Goal: Task Accomplishment & Management: Manage account settings

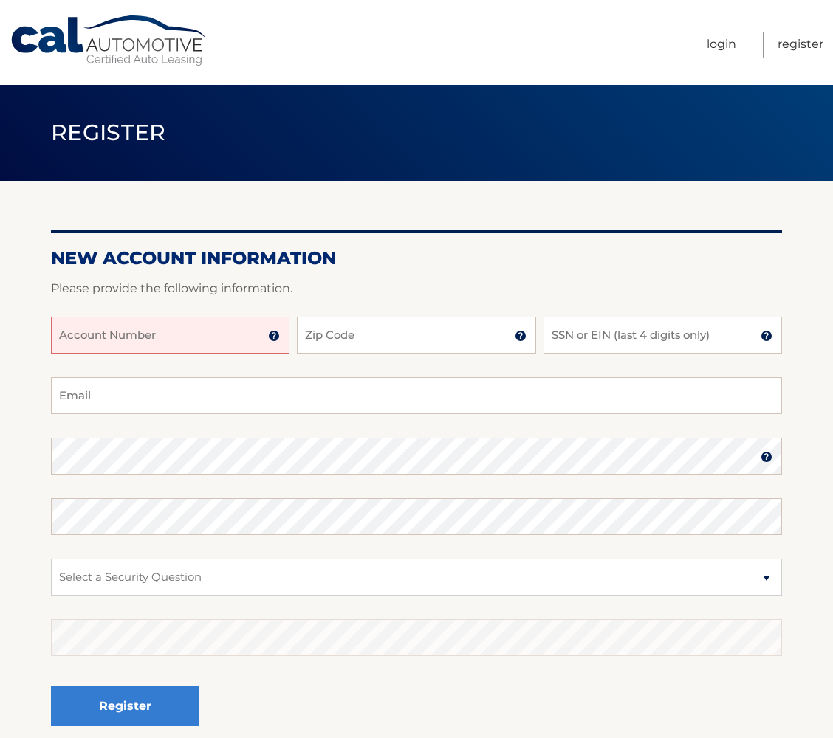
click at [245, 336] on input "Account Number" at bounding box center [170, 335] width 238 height 37
paste input "44455998992"
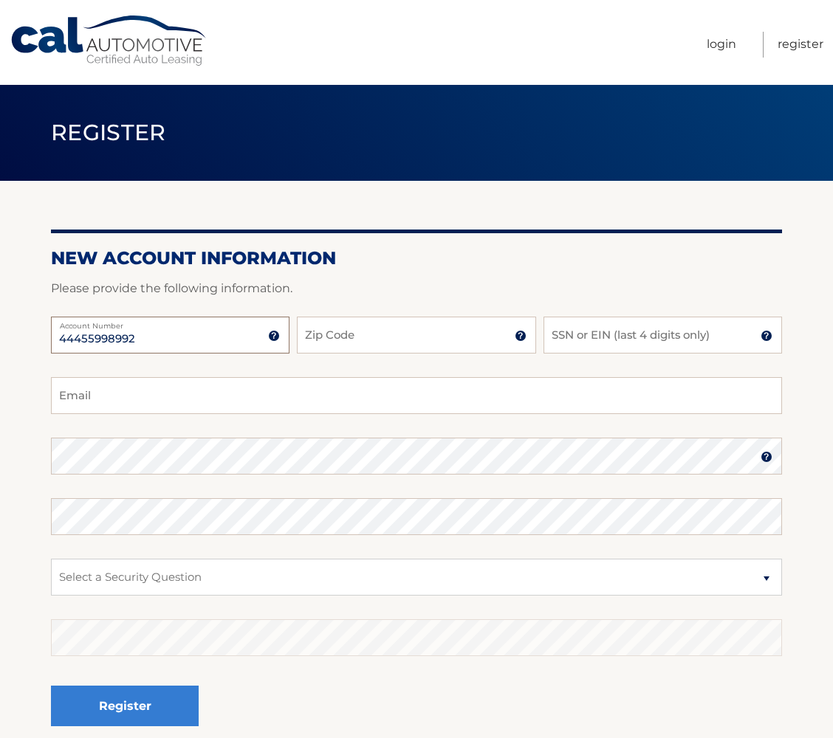
type input "44455998992"
type input "07601"
click at [601, 329] on input "SSN or EIN (last 4 digits only)" at bounding box center [662, 335] width 238 height 37
type input "6228"
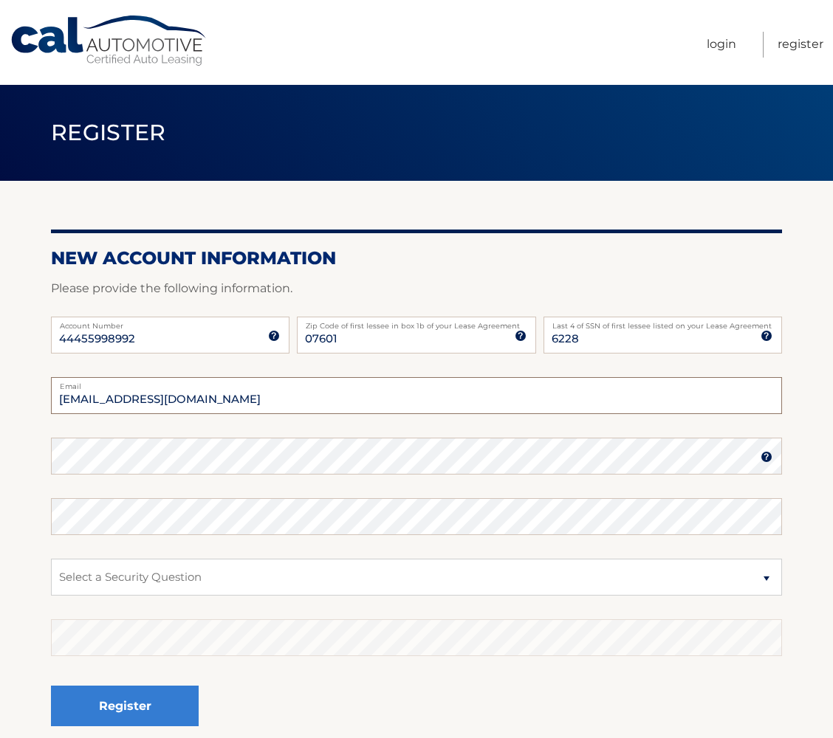
type input "Peli73191@gmail.com"
select select "3"
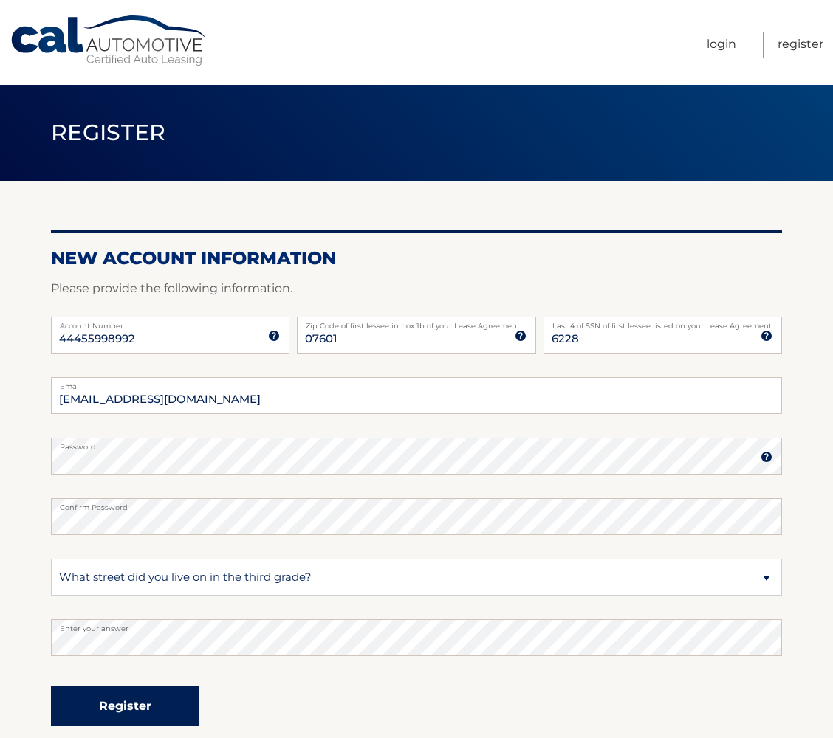
click at [179, 713] on button "Register" at bounding box center [125, 706] width 148 height 41
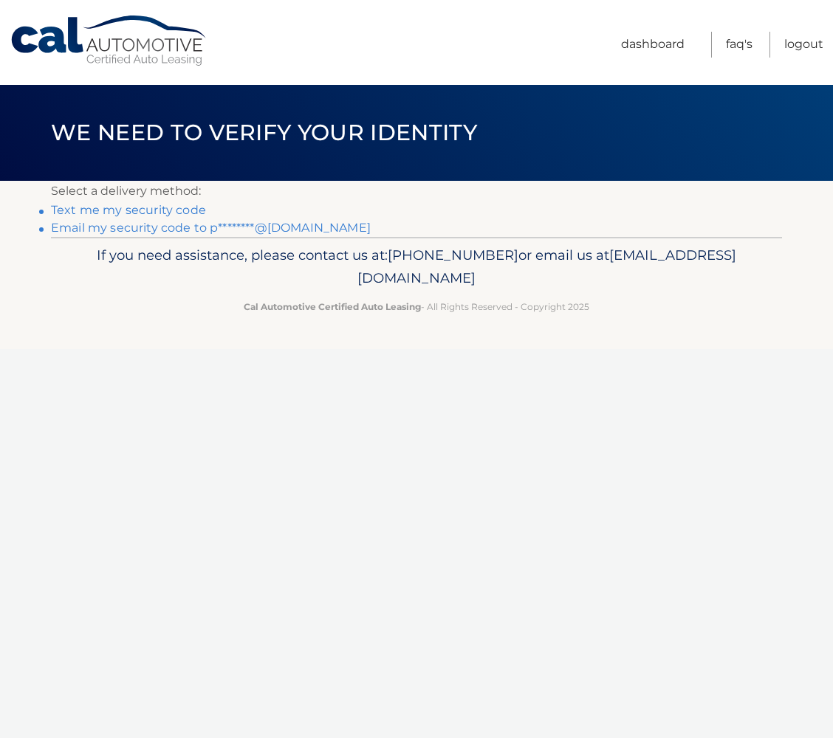
click at [194, 208] on link "Text me my security code" at bounding box center [128, 210] width 155 height 14
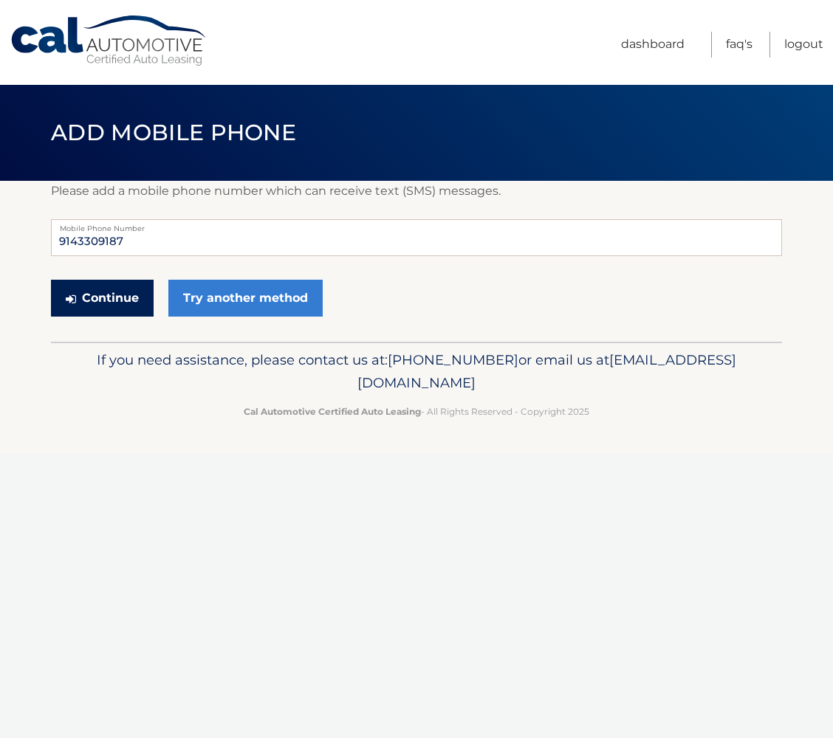
click at [131, 297] on button "Continue" at bounding box center [102, 298] width 103 height 37
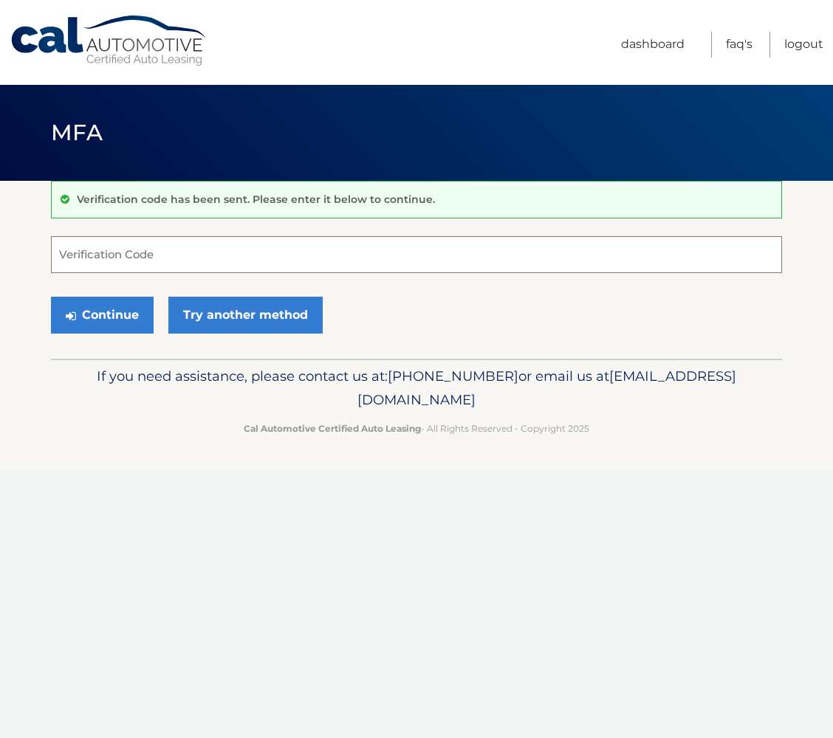
click at [132, 261] on input "Verification Code" at bounding box center [416, 254] width 731 height 37
type input "144522"
click at [146, 316] on button "Continue" at bounding box center [102, 315] width 103 height 37
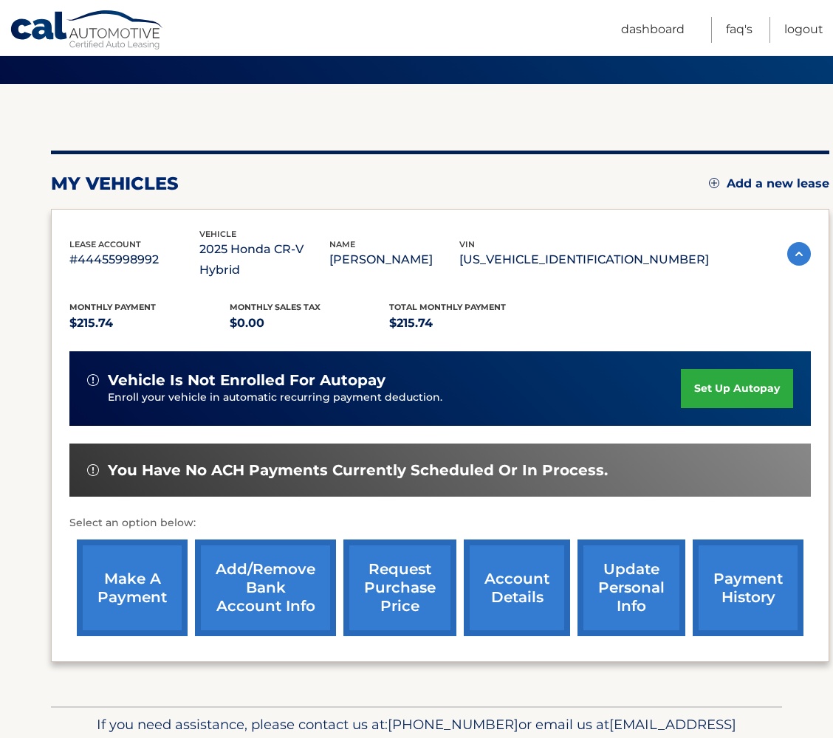
scroll to position [97, 0]
click at [166, 571] on link "make a payment" at bounding box center [132, 588] width 111 height 97
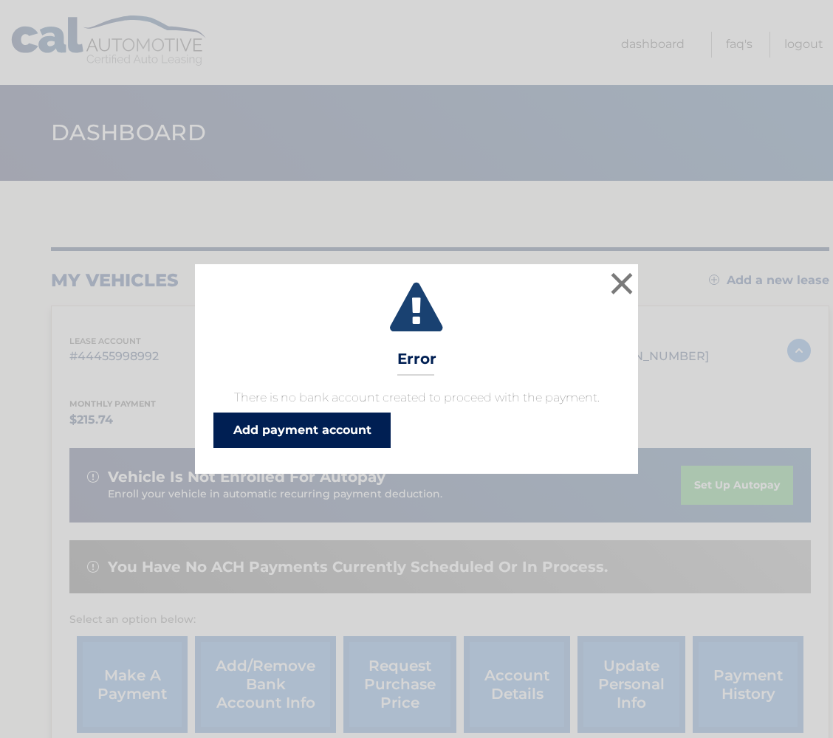
click at [365, 424] on link "Add payment account" at bounding box center [301, 430] width 177 height 35
click at [616, 278] on button "×" at bounding box center [622, 284] width 30 height 30
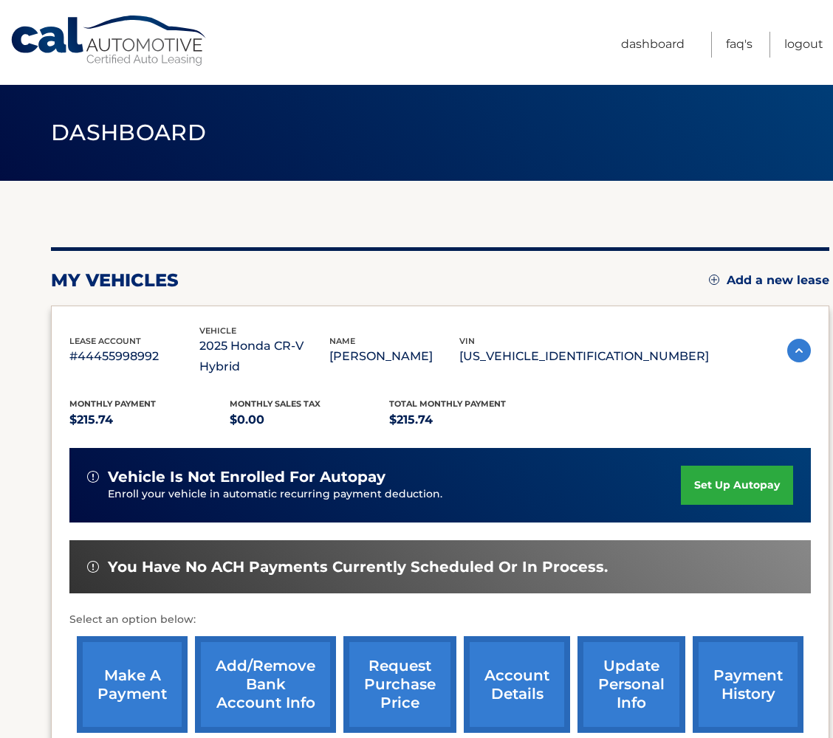
click at [761, 468] on link "set up autopay" at bounding box center [737, 485] width 112 height 39
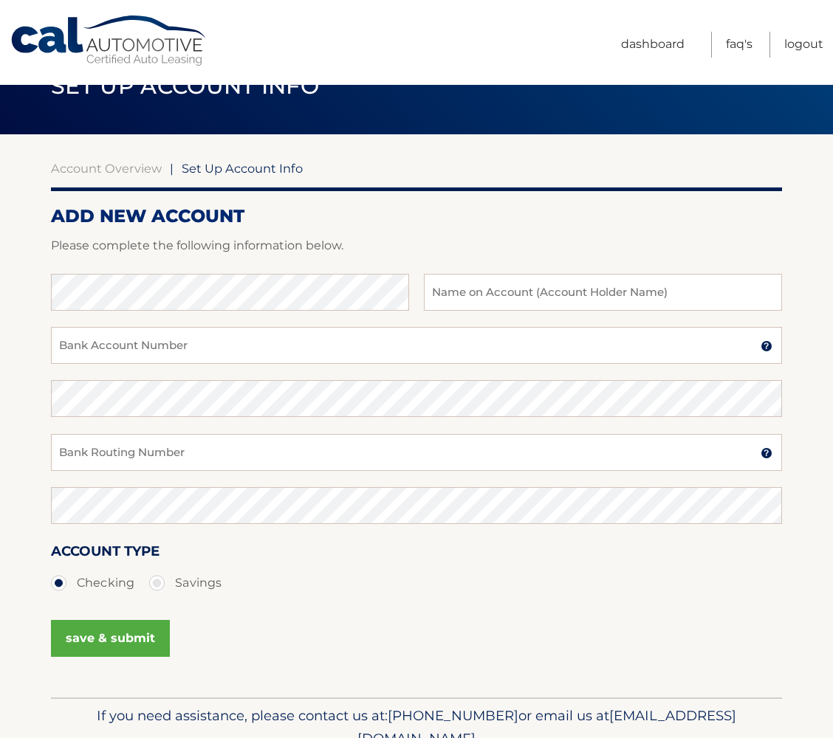
scroll to position [47, 0]
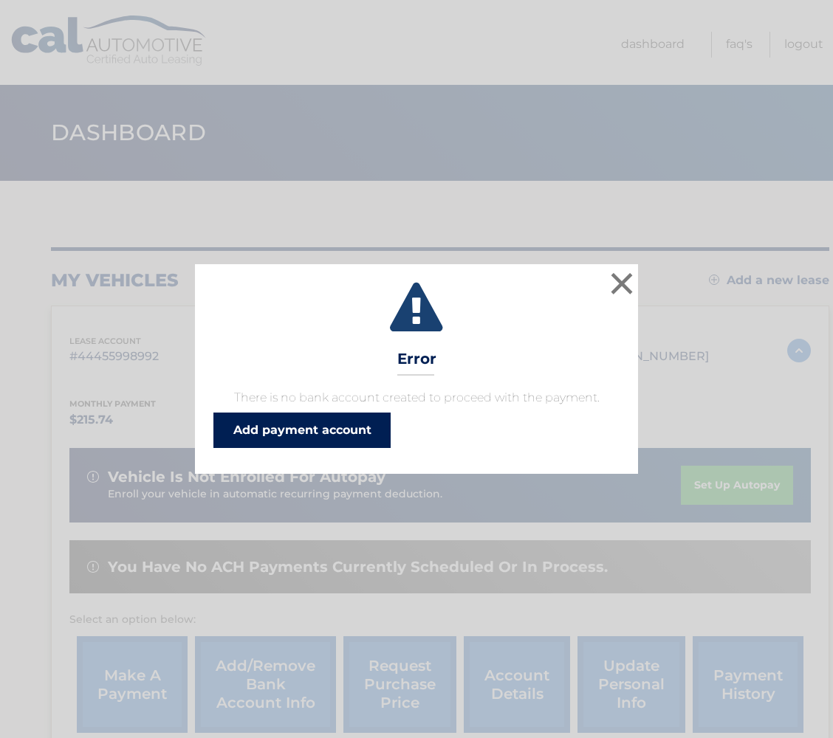
click at [376, 423] on link "Add payment account" at bounding box center [301, 430] width 177 height 35
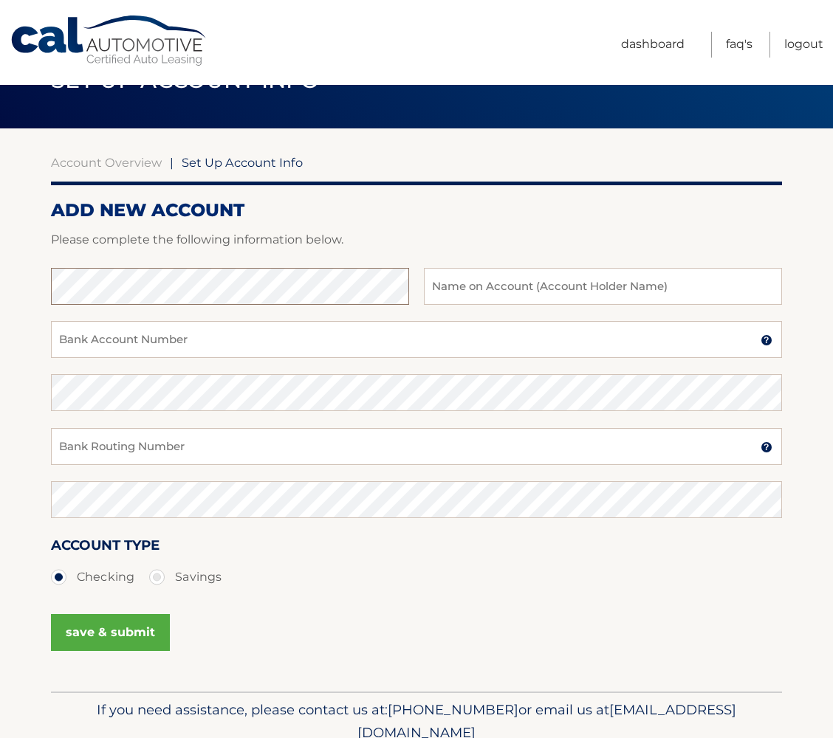
scroll to position [52, 0]
click at [509, 283] on input "text" at bounding box center [603, 286] width 358 height 37
click at [477, 291] on input "Pierre A. Eliezer" at bounding box center [603, 286] width 358 height 37
type input "Pierre L Eliezer"
click at [363, 338] on input "Bank Account Number" at bounding box center [416, 339] width 731 height 37
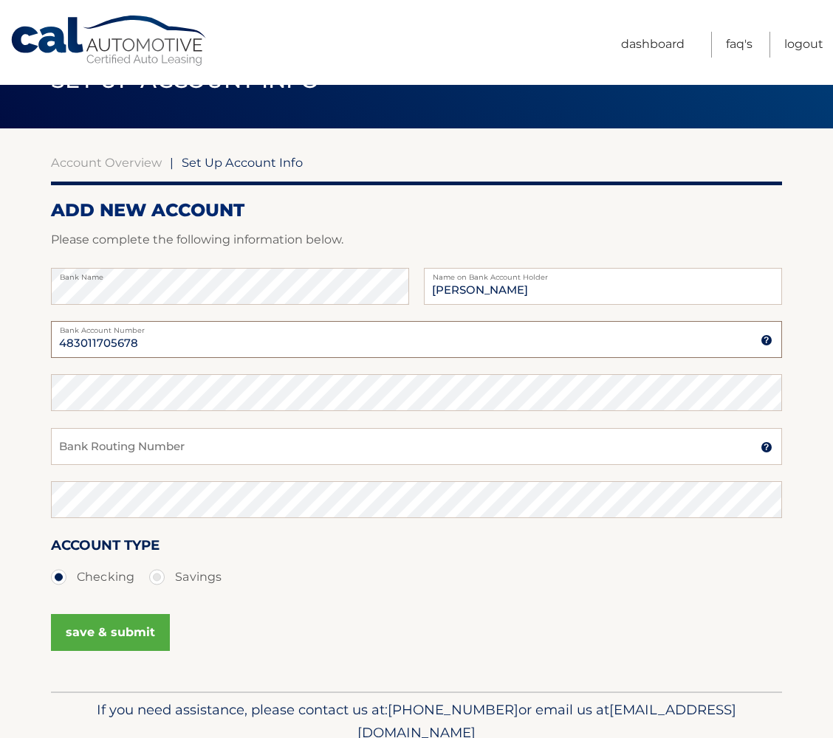
type input "483011705678"
click at [353, 442] on input "Bank Routing Number" at bounding box center [416, 446] width 731 height 37
drag, startPoint x: 143, startPoint y: 444, endPoint x: 45, endPoint y: 444, distance: 97.5
click at [45, 444] on section "Account Overview | Set Up Account Info ADD NEW ACCOUNT Please complete the foll…" at bounding box center [416, 409] width 833 height 563
type input "021000322"
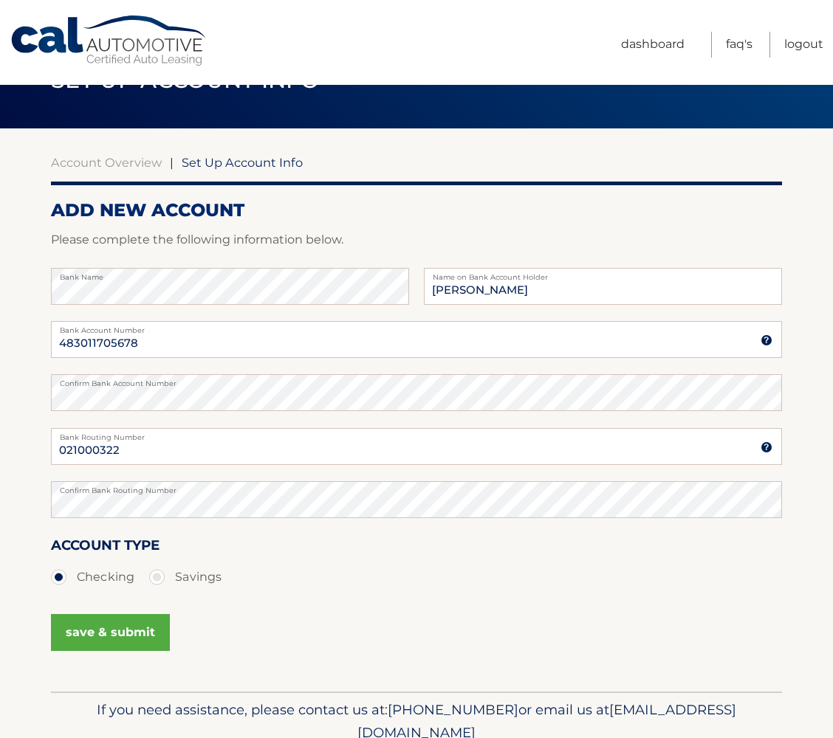
click at [118, 637] on button "save & submit" at bounding box center [110, 632] width 119 height 37
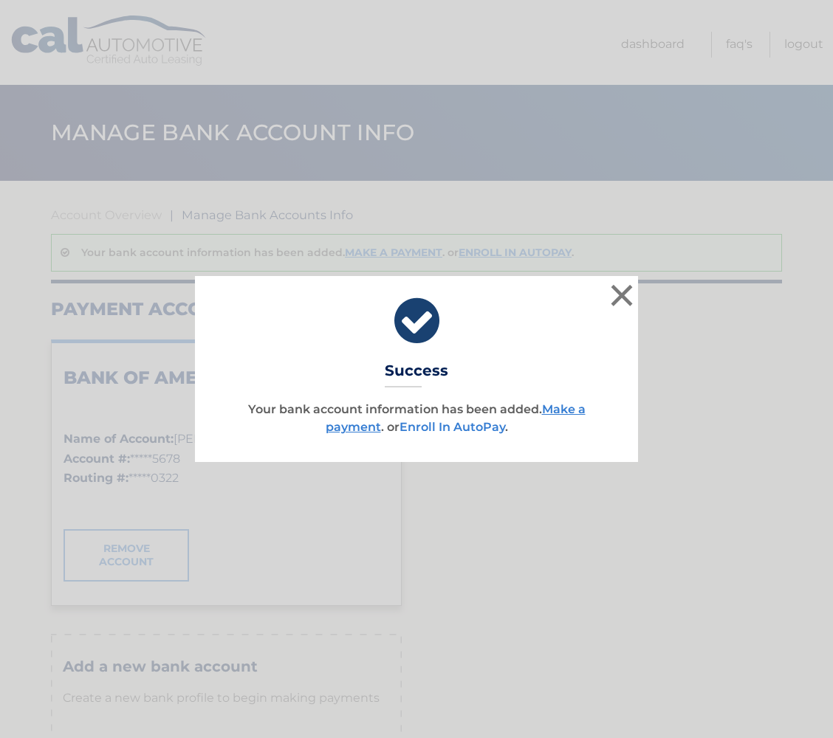
click at [496, 428] on link "Enroll In AutoPay" at bounding box center [452, 427] width 106 height 14
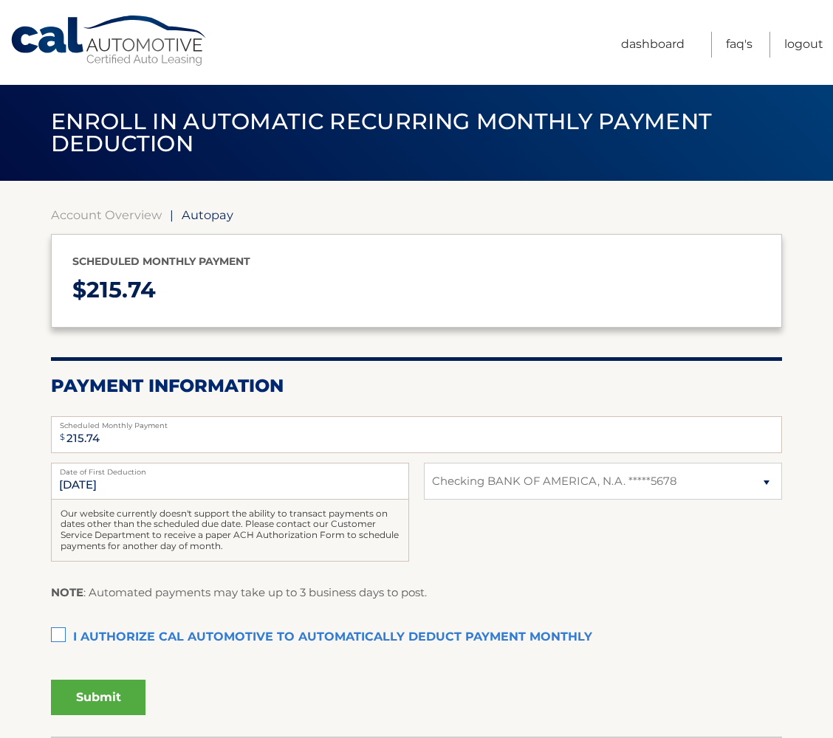
select select "ZDAzYzBlNjAtZDBhZS00NTZhLWIwMzEtOGNhNTI2MWQ0NGJl"
click at [66, 628] on label "I authorize cal automotive to automatically deduct payment monthly This checkbo…" at bounding box center [416, 638] width 731 height 30
click at [0, 0] on input "I authorize cal automotive to automatically deduct payment monthly This checkbo…" at bounding box center [0, 0] width 0 height 0
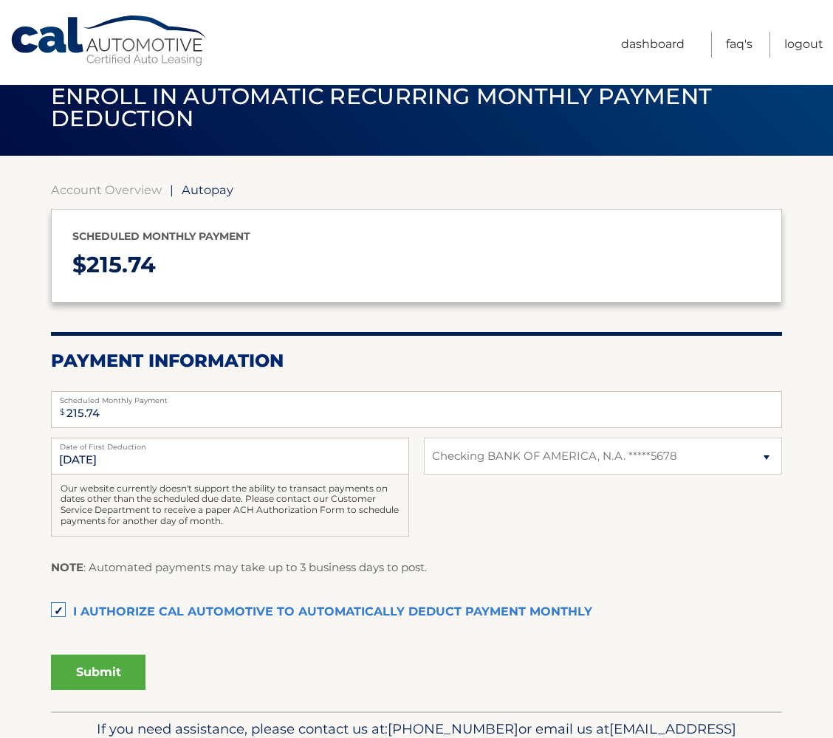
scroll to position [30, 0]
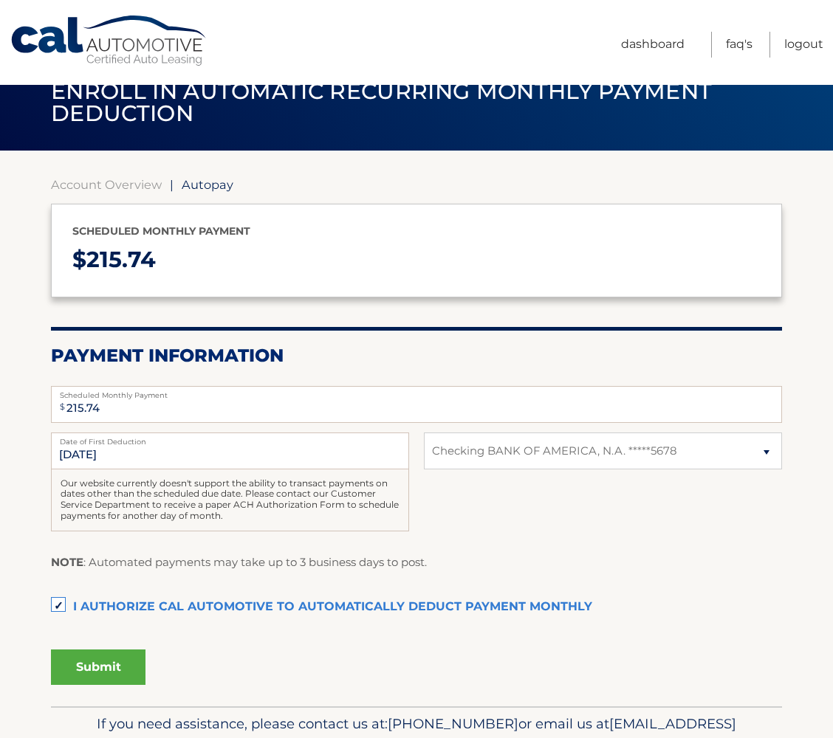
click at [65, 600] on label "I authorize cal automotive to automatically deduct payment monthly This checkbo…" at bounding box center [416, 608] width 731 height 30
click at [0, 0] on input "I authorize cal automotive to automatically deduct payment monthly This checkbo…" at bounding box center [0, 0] width 0 height 0
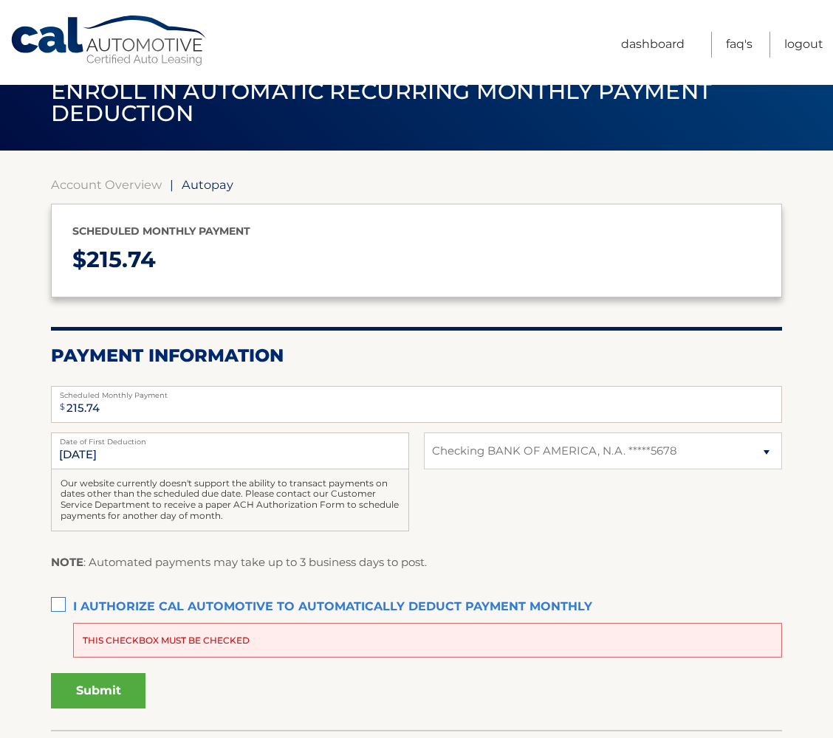
click at [65, 600] on label "I authorize cal automotive to automatically deduct payment monthly This checkbo…" at bounding box center [416, 608] width 731 height 30
click at [0, 0] on input "I authorize cal automotive to automatically deduct payment monthly This checkbo…" at bounding box center [0, 0] width 0 height 0
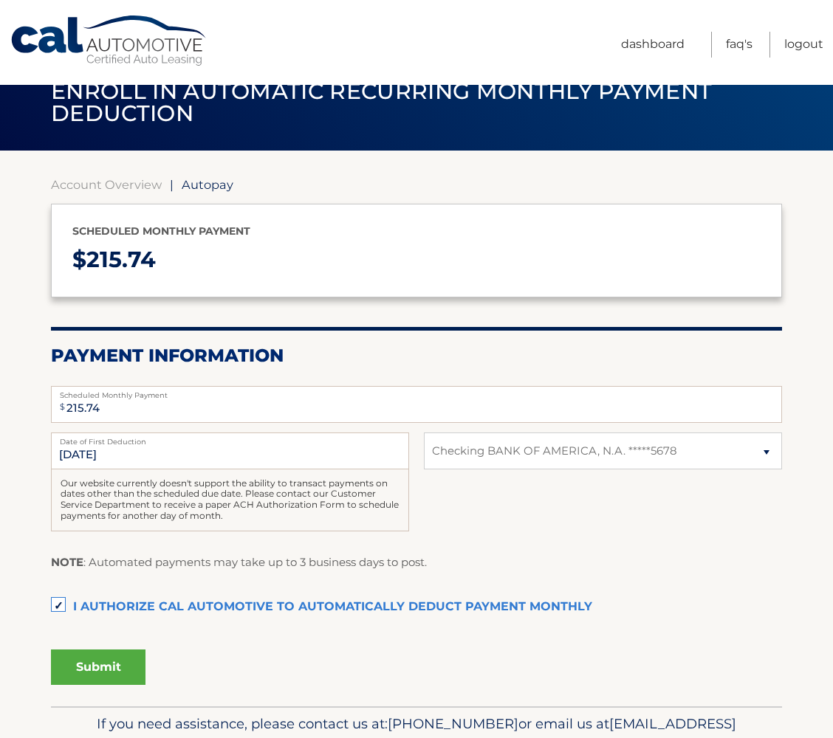
click at [64, 604] on label "I authorize cal automotive to automatically deduct payment monthly This checkbo…" at bounding box center [416, 608] width 731 height 30
click at [0, 0] on input "I authorize cal automotive to automatically deduct payment monthly This checkbo…" at bounding box center [0, 0] width 0 height 0
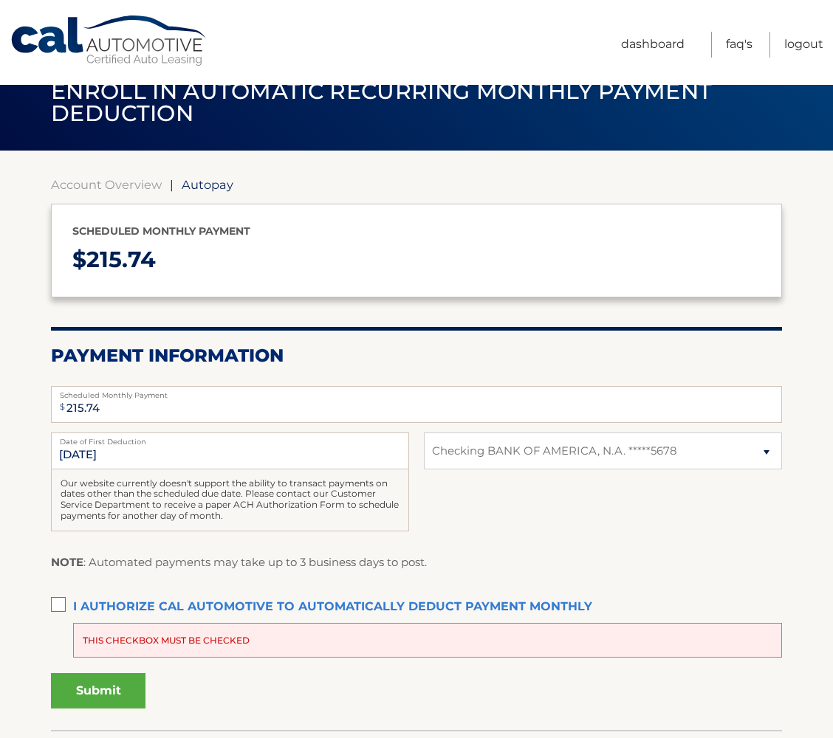
scroll to position [0, 0]
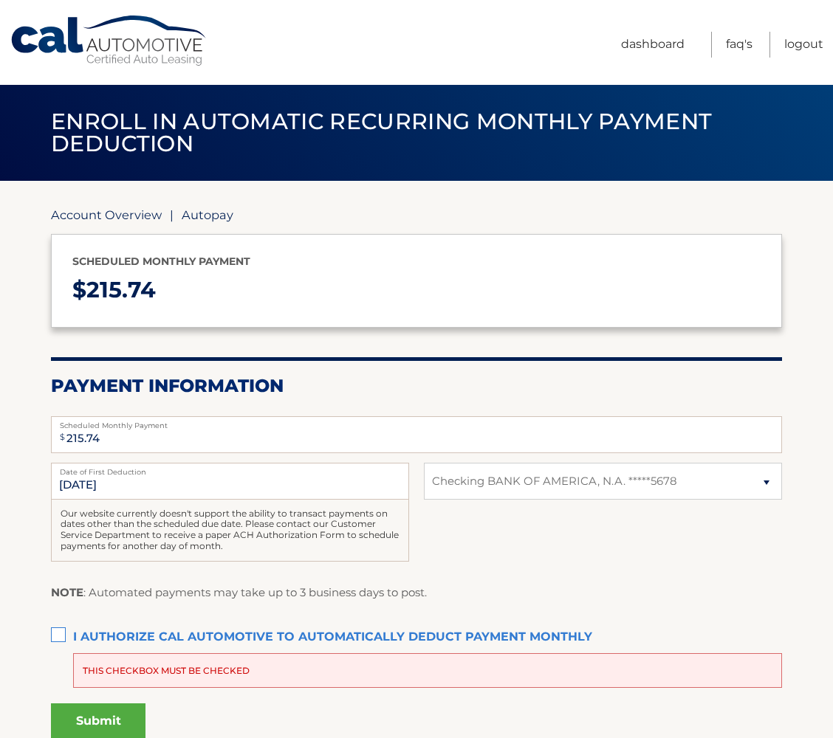
click at [151, 215] on link "Account Overview" at bounding box center [106, 214] width 111 height 15
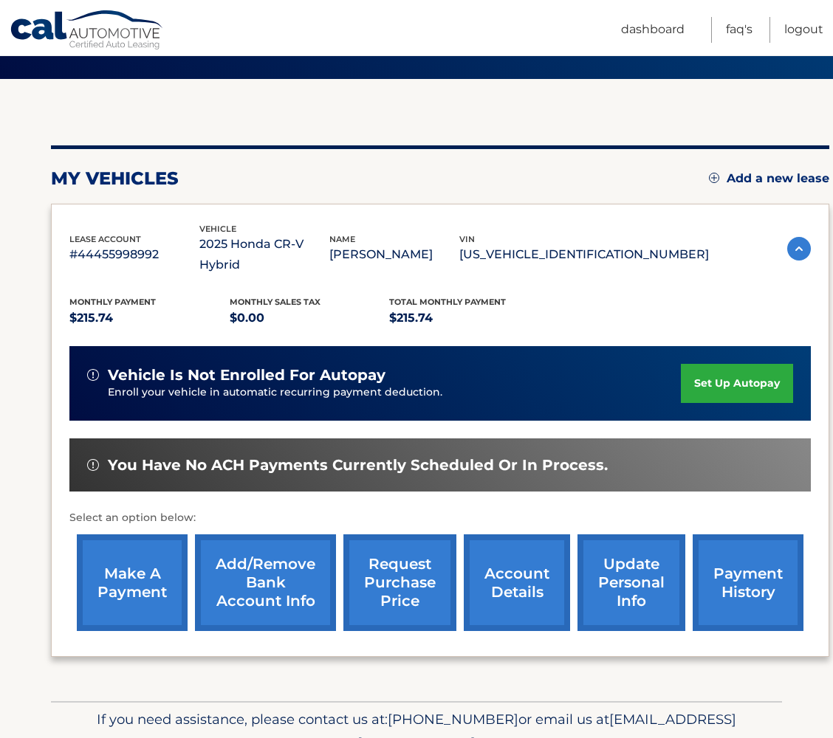
scroll to position [102, 0]
click at [148, 577] on link "make a payment" at bounding box center [132, 583] width 111 height 97
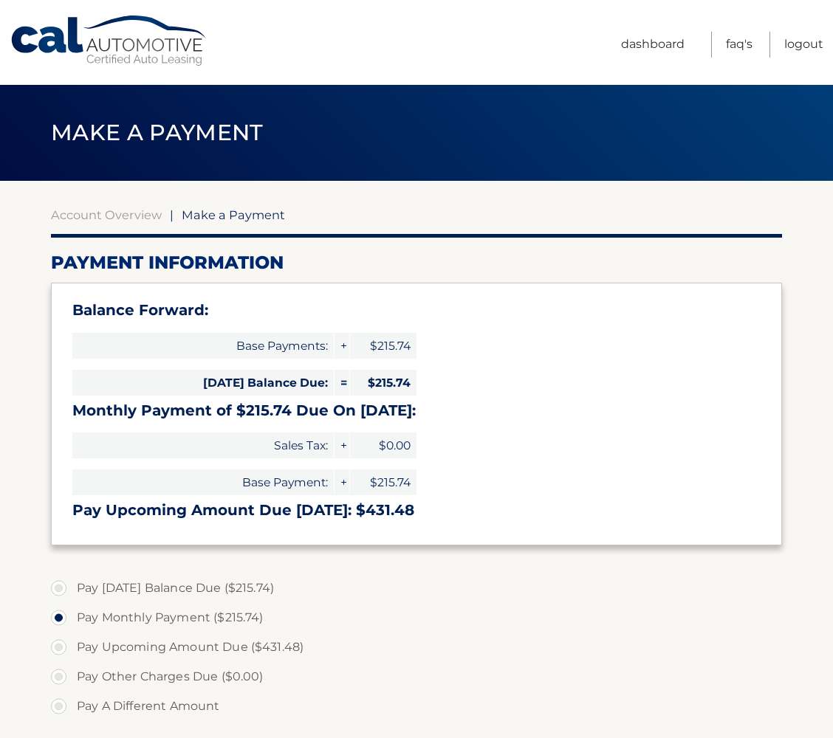
select select "ZDAzYzBlNjAtZDBhZS00NTZhLWIwMzEtOGNhNTI2MWQ0NGJl"
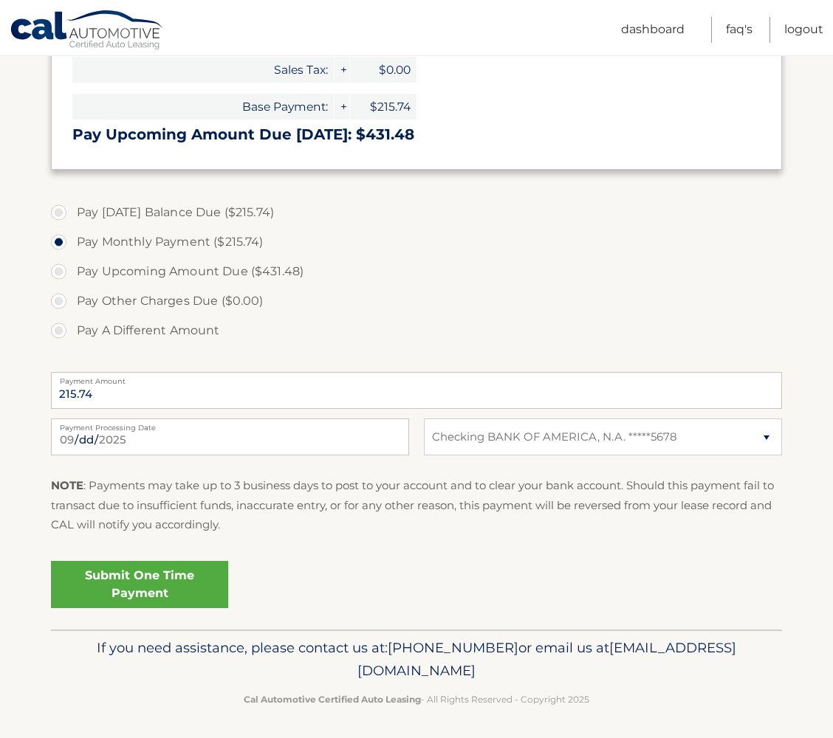
scroll to position [375, 0]
click at [140, 574] on link "Submit One Time Payment" at bounding box center [139, 585] width 177 height 47
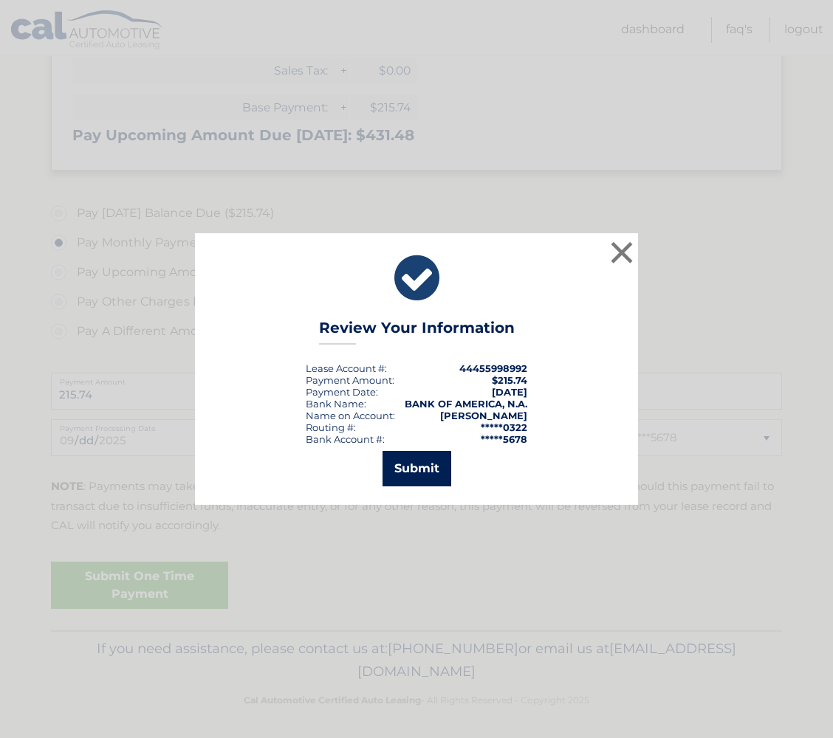
click at [420, 472] on button "Submit" at bounding box center [416, 468] width 69 height 35
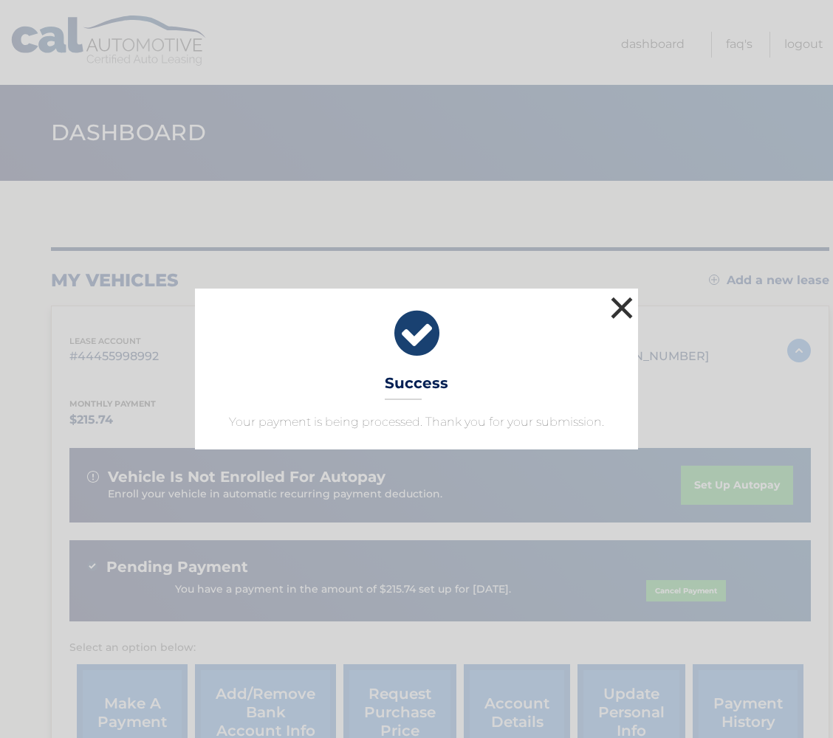
click at [618, 309] on button "×" at bounding box center [622, 308] width 30 height 30
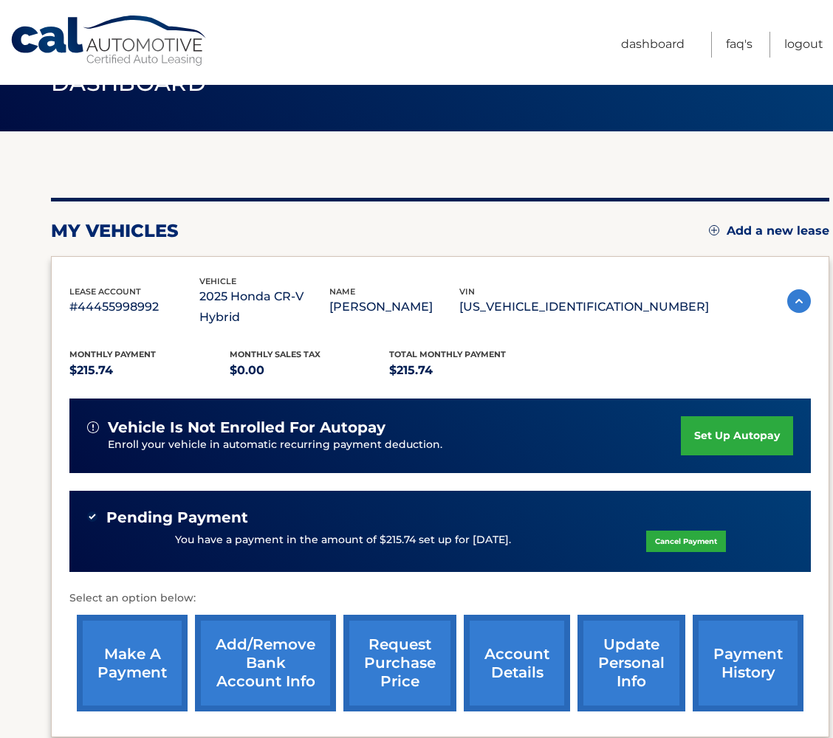
scroll to position [52, 0]
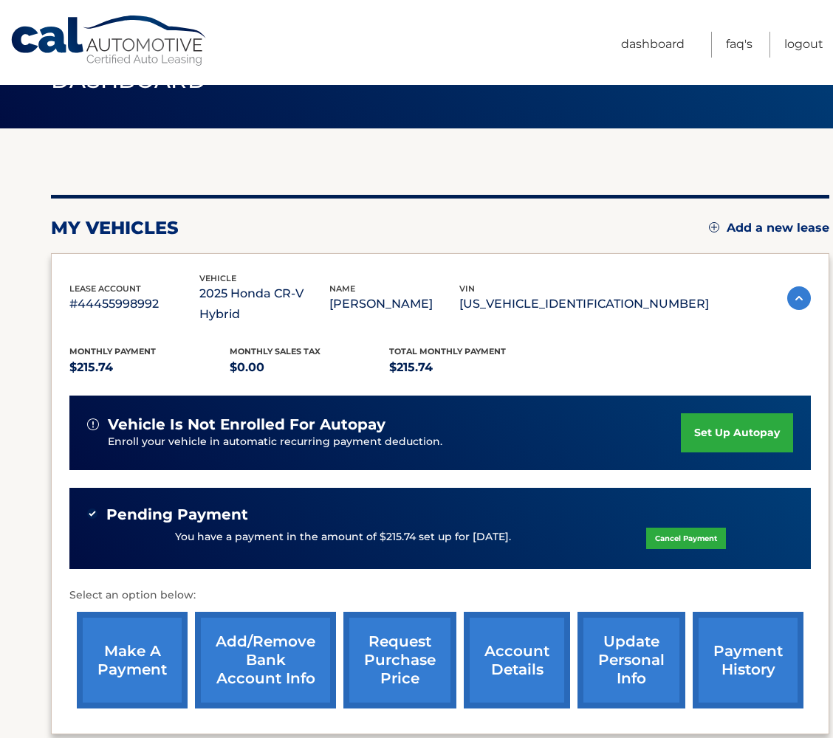
click at [142, 617] on link "make a payment" at bounding box center [132, 660] width 111 height 97
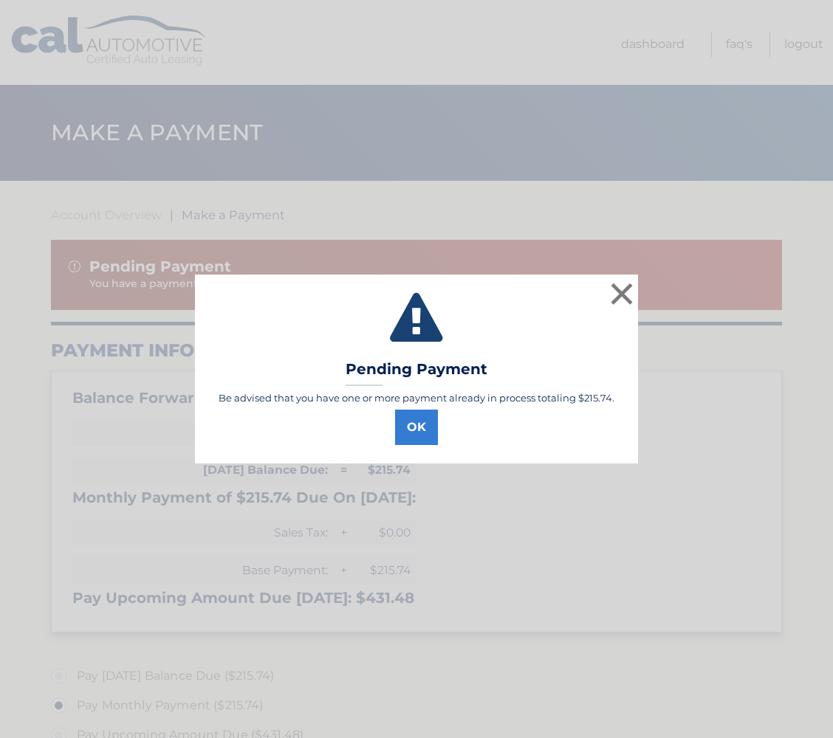
select select "ZDAzYzBlNjAtZDBhZS00NTZhLWIwMzEtOGNhNTI2MWQ0NGJl"
click at [418, 428] on button "OK" at bounding box center [416, 427] width 43 height 35
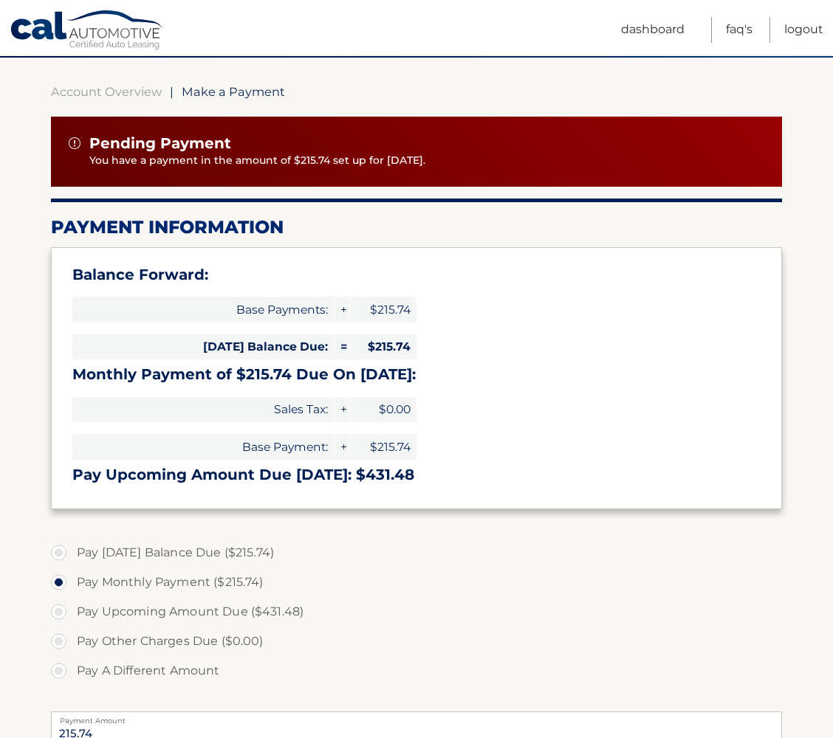
scroll to position [84, 0]
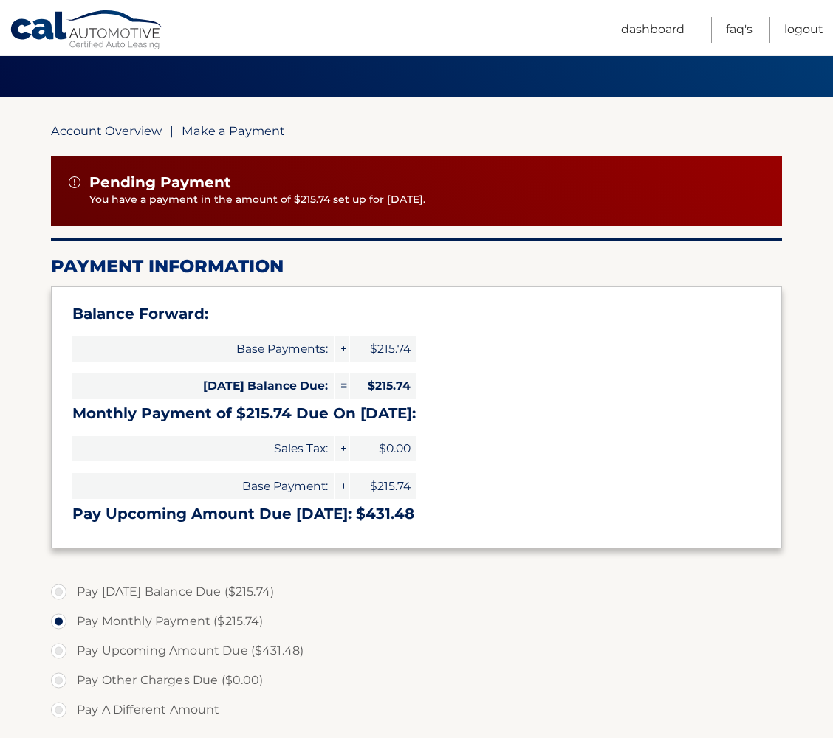
click at [140, 131] on link "Account Overview" at bounding box center [106, 130] width 111 height 15
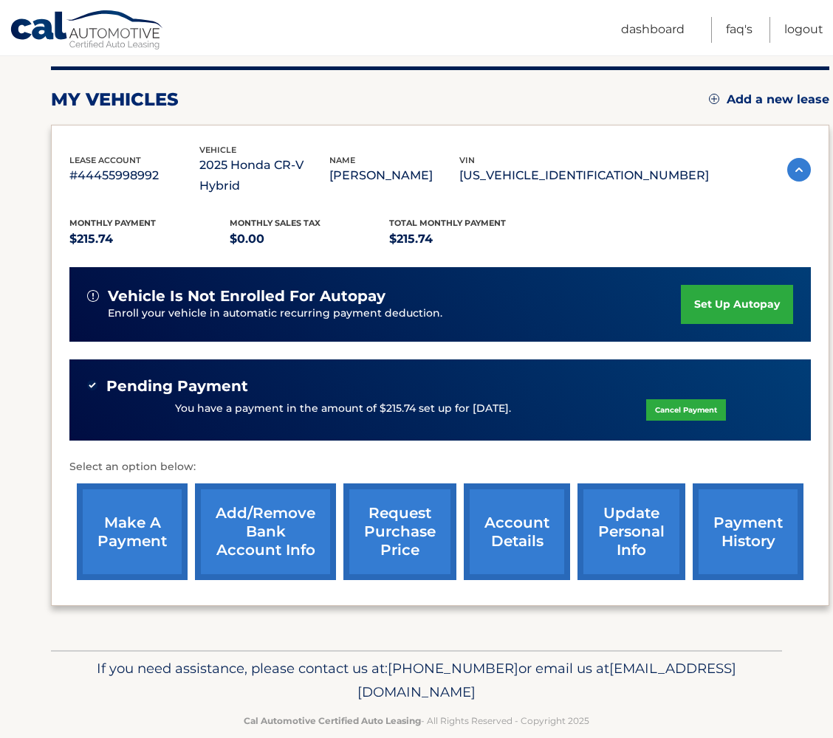
scroll to position [180, 0]
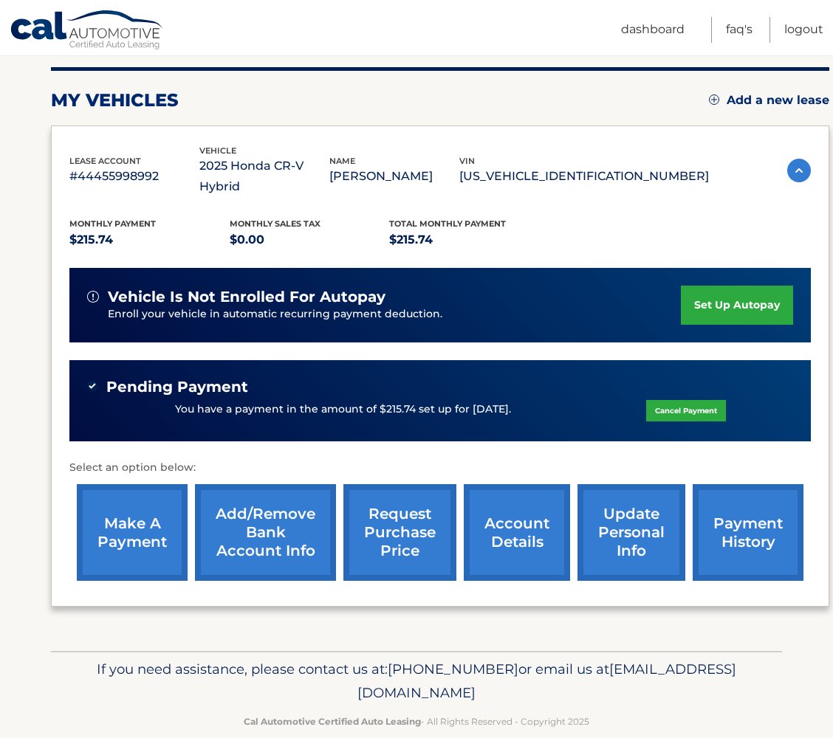
click at [500, 506] on link "account details" at bounding box center [517, 532] width 106 height 97
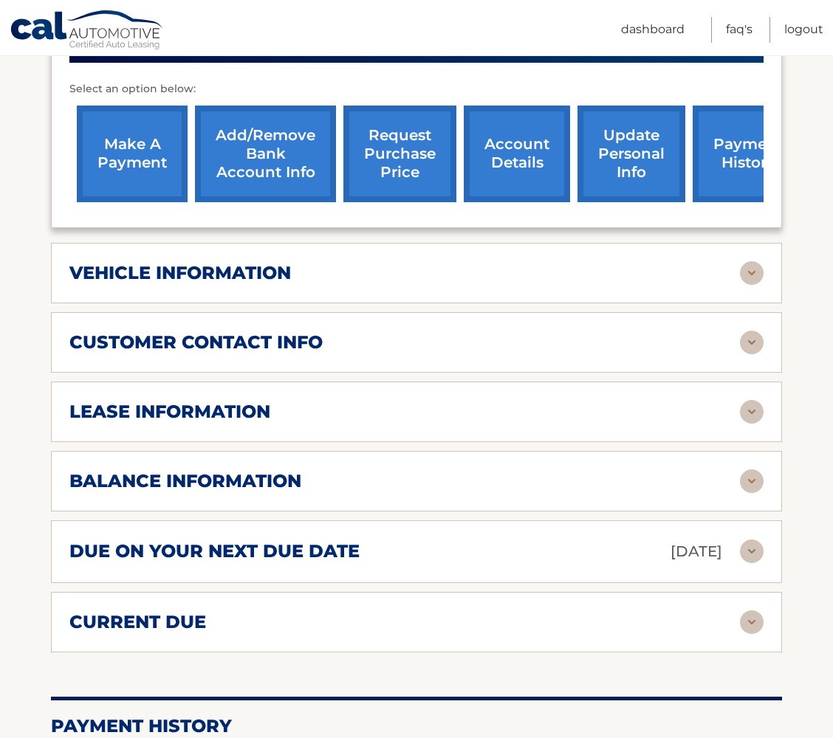
scroll to position [587, 0]
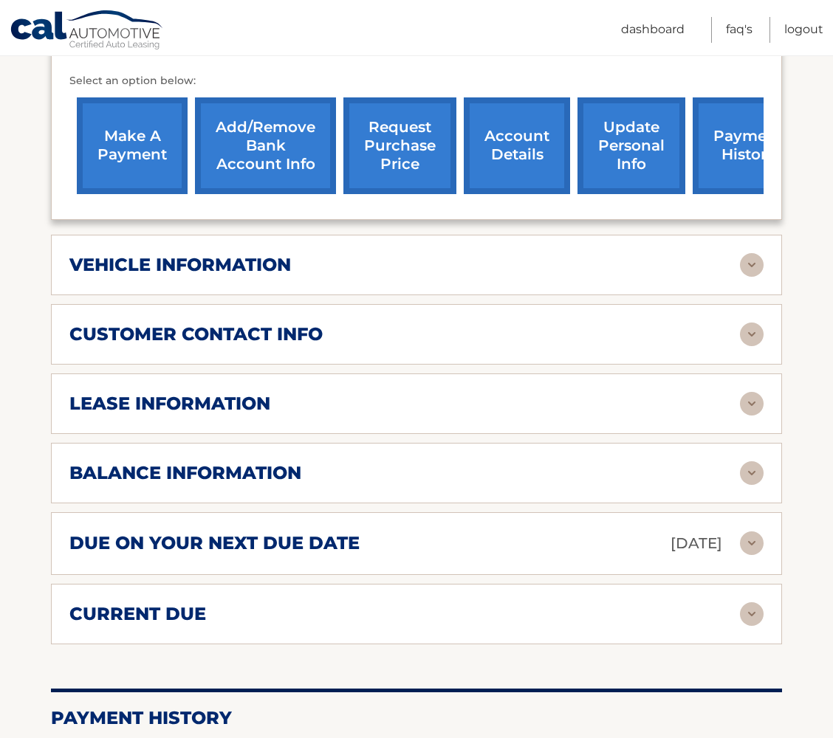
click at [351, 284] on div "vehicle information vehicle Year 2025 vehicle make Honda vehicle model CR-V Hyb…" at bounding box center [416, 265] width 731 height 61
click at [738, 260] on div "vehicle information" at bounding box center [404, 265] width 670 height 22
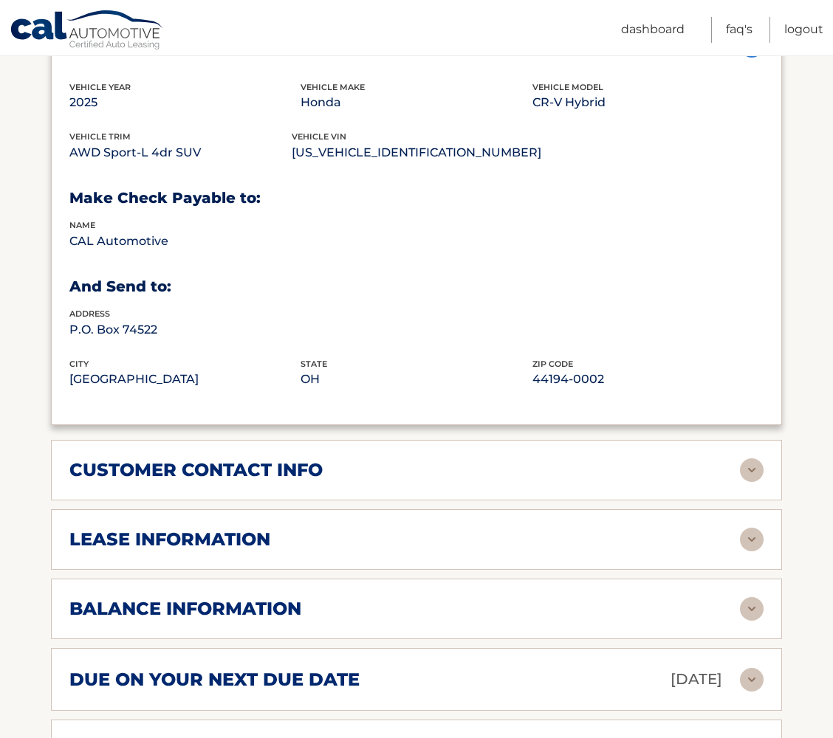
scroll to position [825, 0]
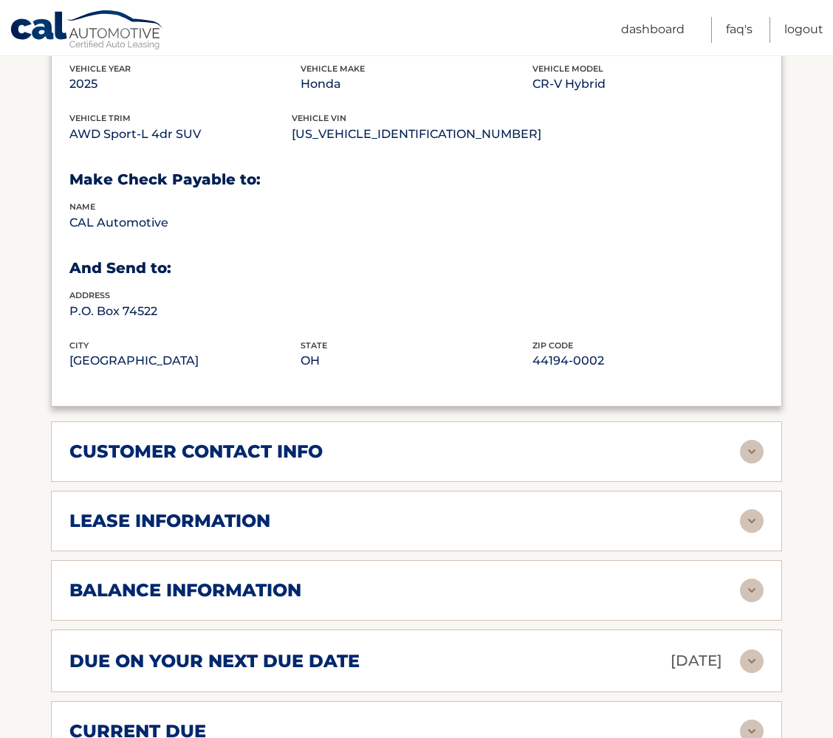
click at [751, 521] on img at bounding box center [752, 521] width 24 height 24
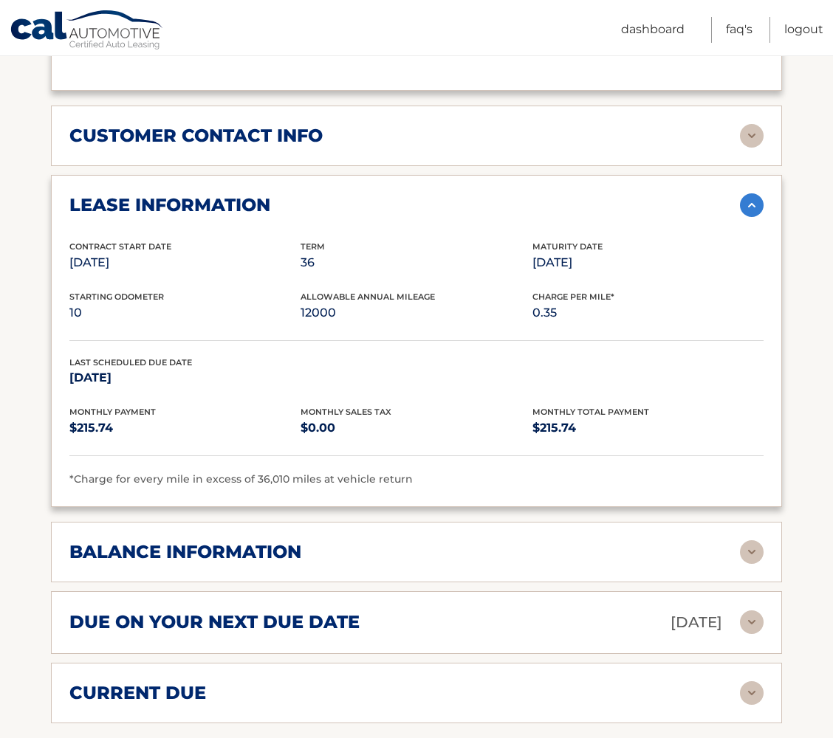
scroll to position [1146, 0]
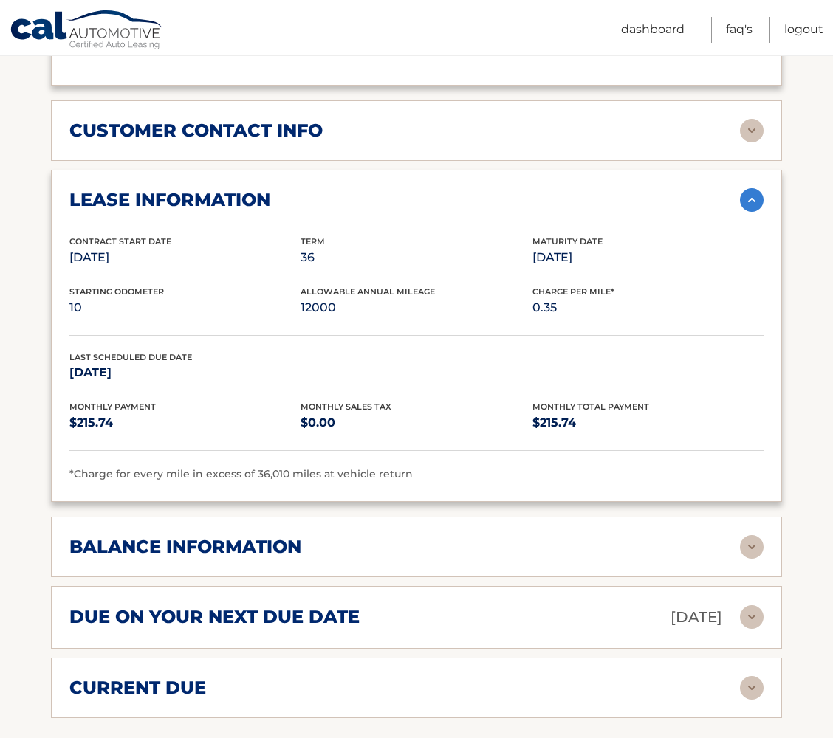
click at [753, 540] on img at bounding box center [752, 547] width 24 height 24
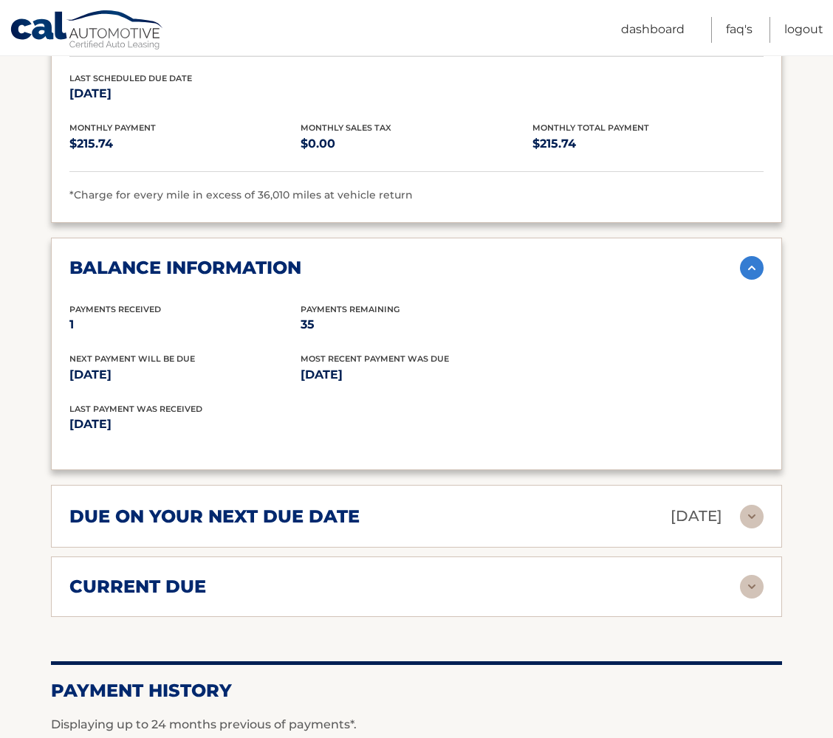
scroll to position [1458, 0]
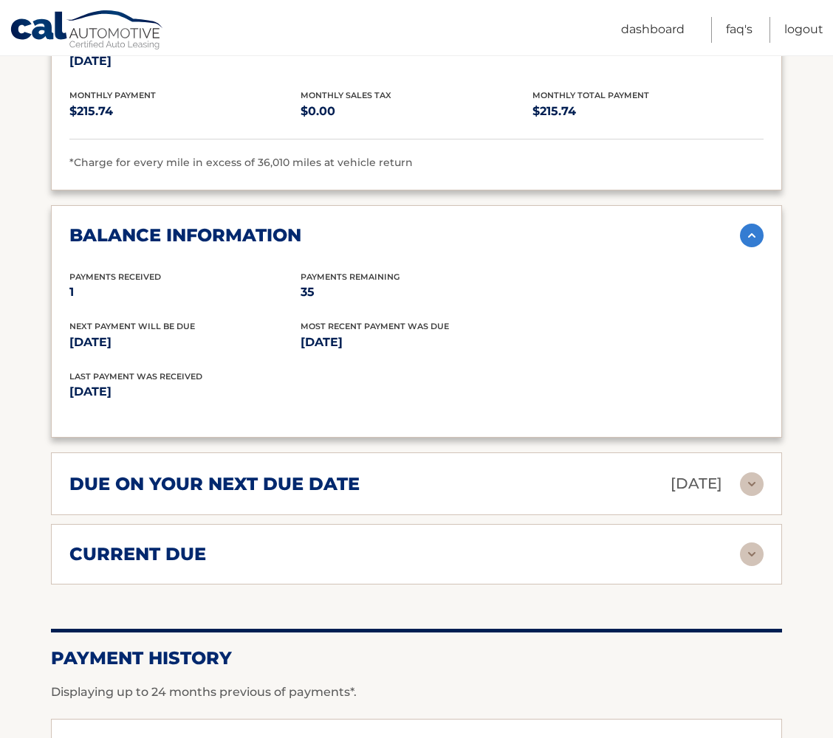
click at [747, 544] on img at bounding box center [752, 555] width 24 height 24
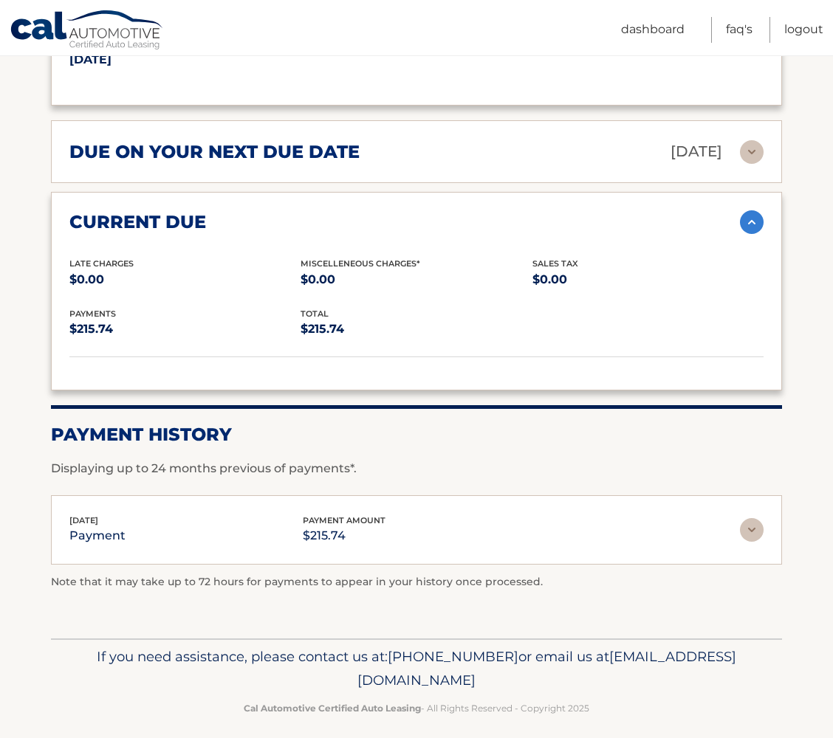
scroll to position [1789, 0]
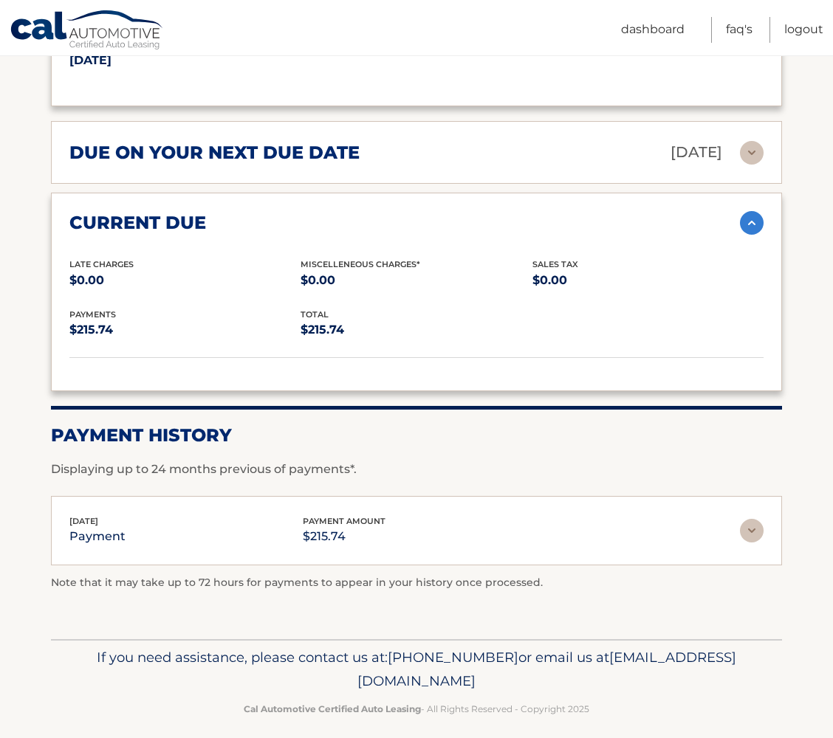
click at [755, 523] on img at bounding box center [752, 531] width 24 height 24
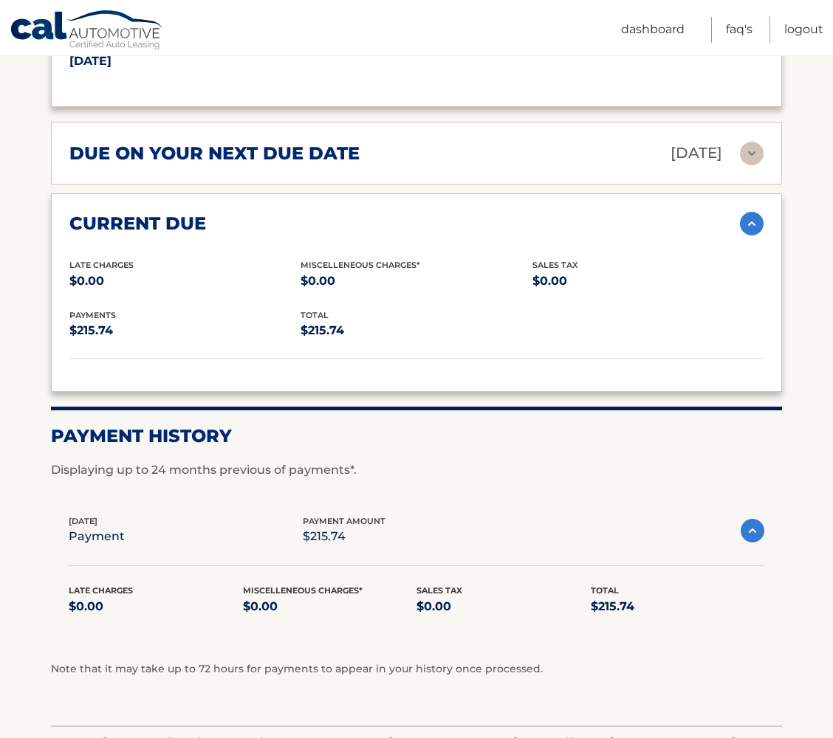
click at [755, 523] on img at bounding box center [753, 531] width 24 height 24
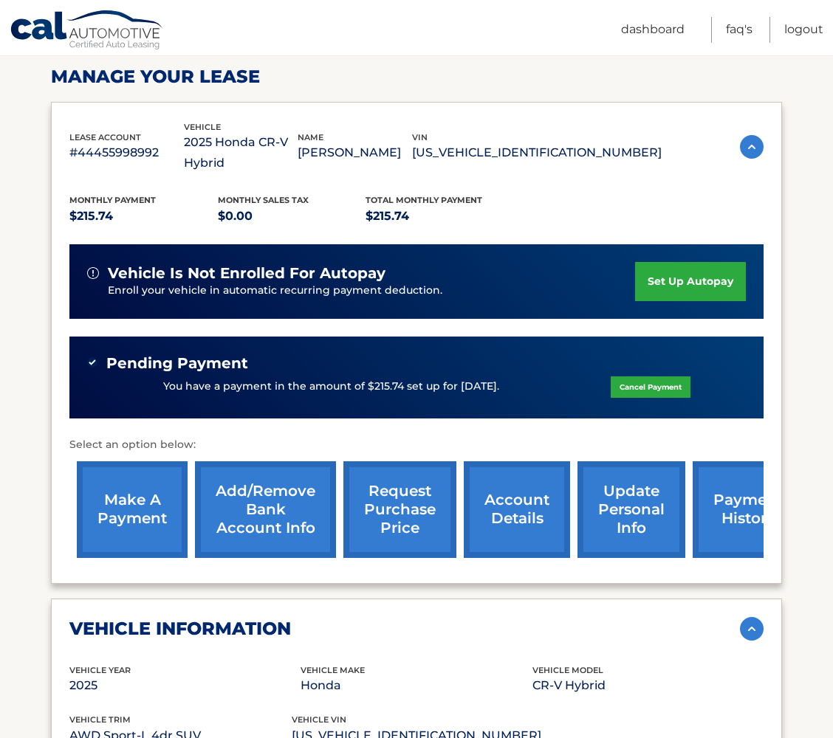
scroll to position [210, 0]
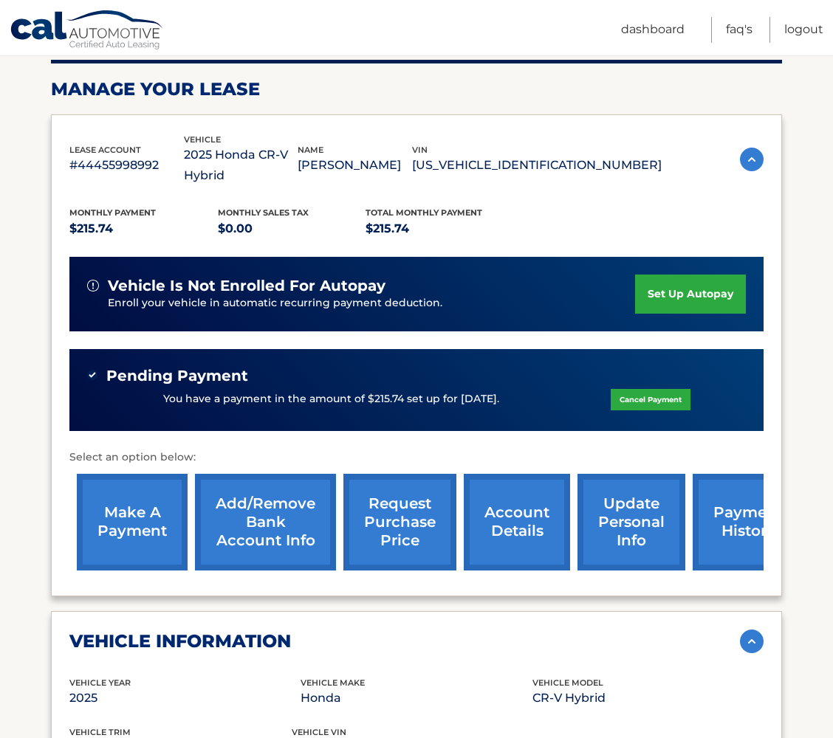
click at [512, 513] on link "account details" at bounding box center [517, 522] width 106 height 97
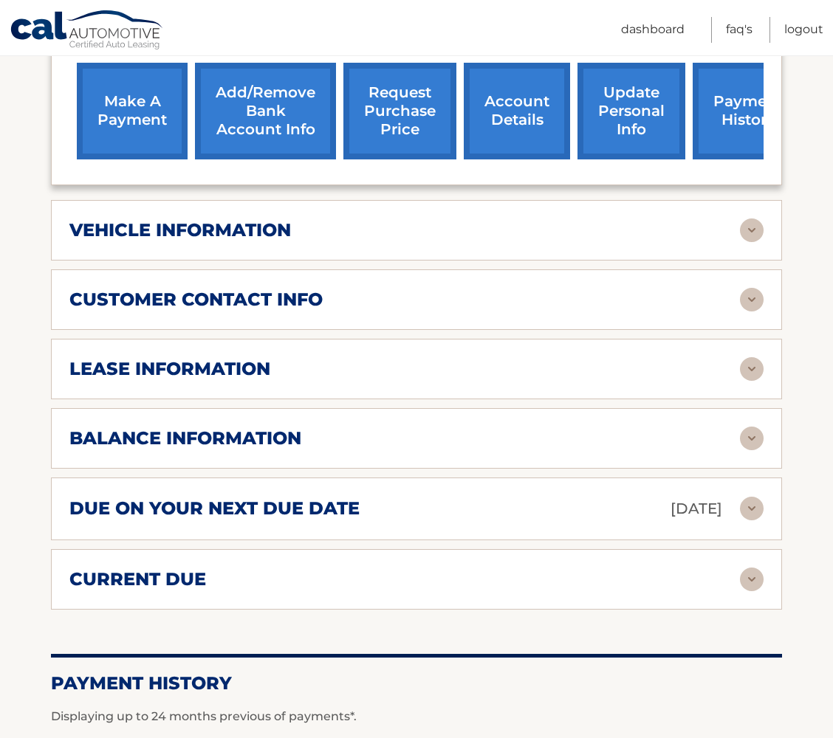
scroll to position [628, 0]
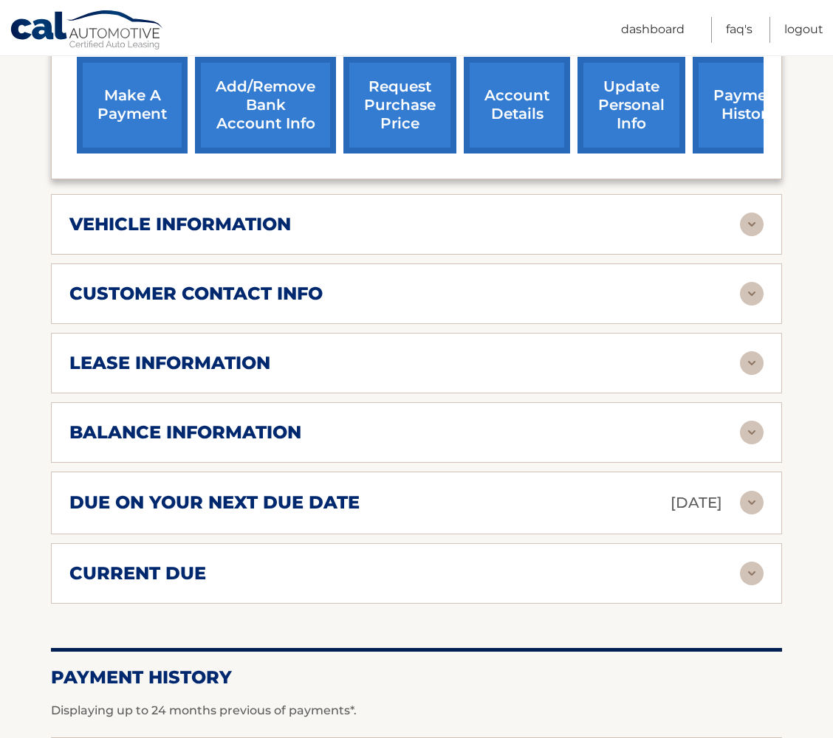
click at [755, 565] on img at bounding box center [752, 574] width 24 height 24
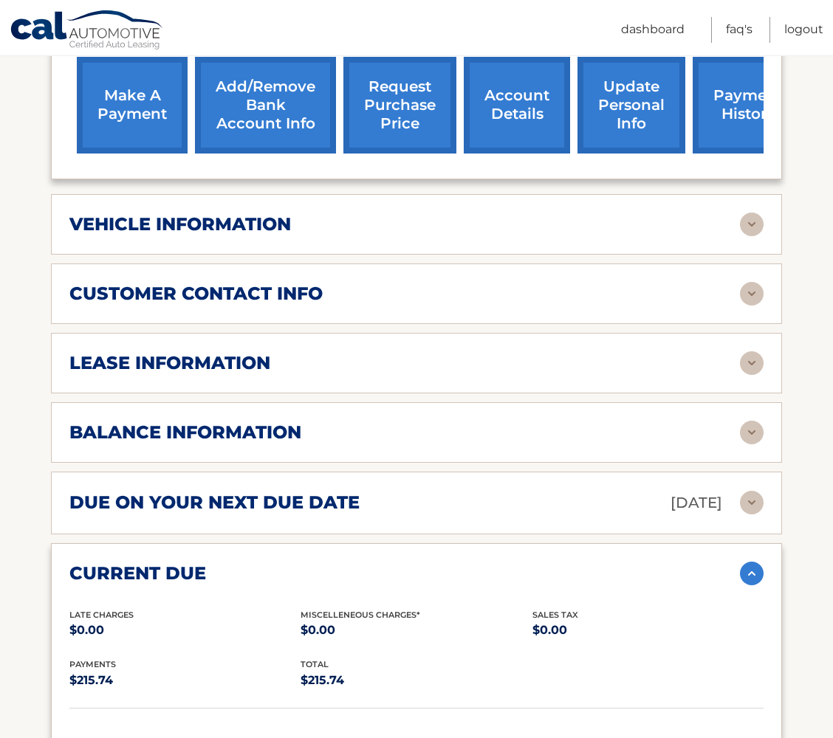
click at [755, 565] on img at bounding box center [752, 574] width 24 height 24
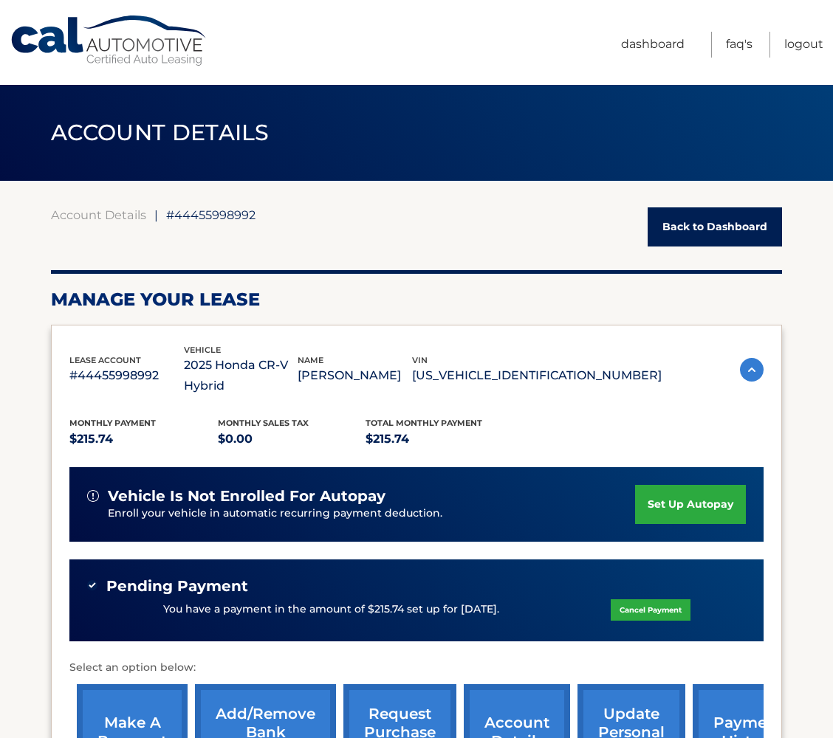
scroll to position [0, 0]
click at [697, 227] on link "Back to Dashboard" at bounding box center [715, 226] width 134 height 39
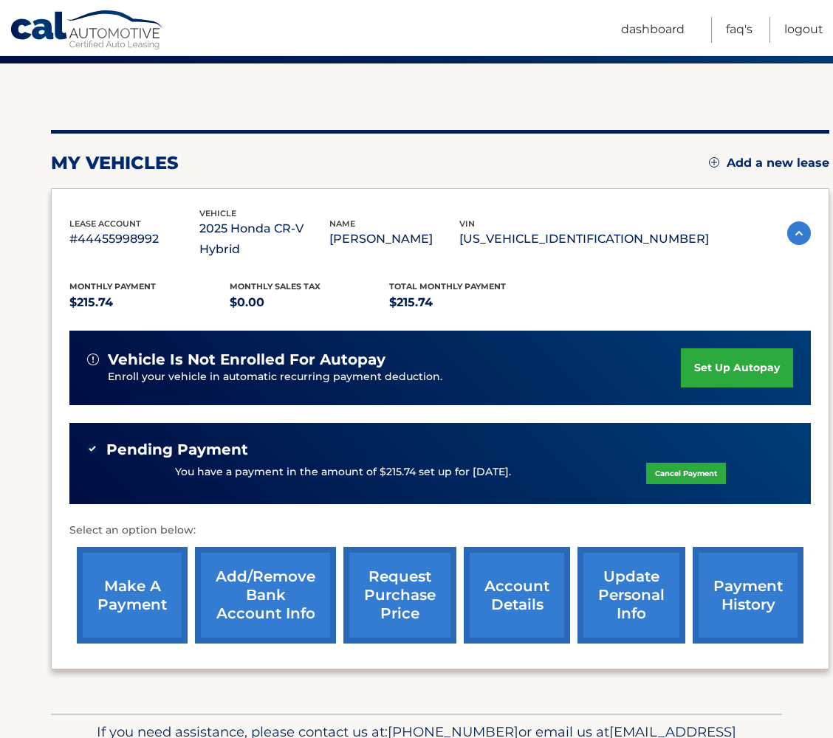
scroll to position [100, 0]
